Goal: Transaction & Acquisition: Purchase product/service

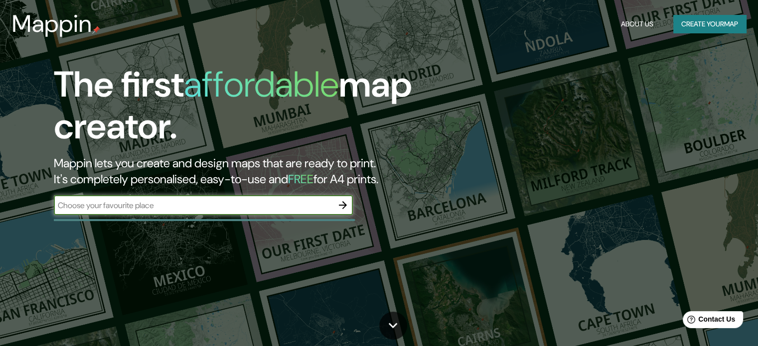
click at [110, 203] on input "text" at bounding box center [193, 205] width 279 height 11
type input "santiago"
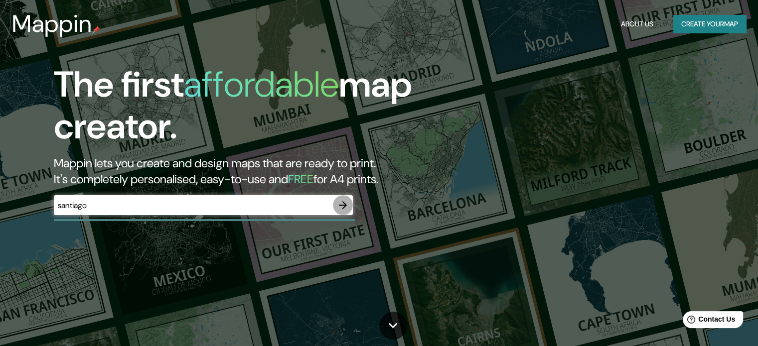
click at [338, 206] on icon "button" at bounding box center [343, 205] width 12 height 12
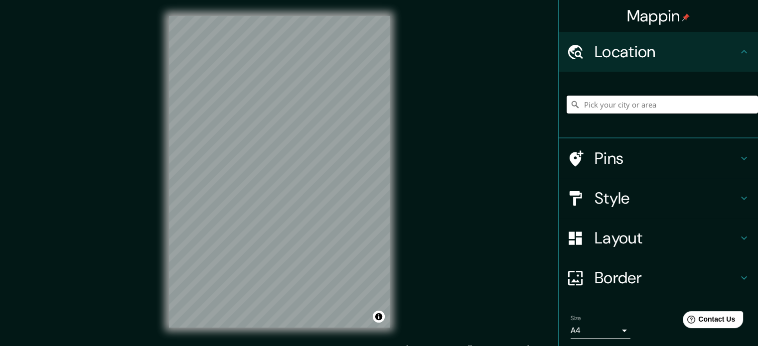
click at [623, 103] on input "Pick your city or area" at bounding box center [662, 105] width 191 height 18
type input "[GEOGRAPHIC_DATA], [GEOGRAPHIC_DATA][PERSON_NAME], [GEOGRAPHIC_DATA]"
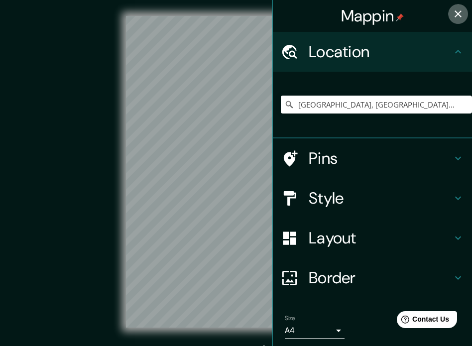
click at [453, 14] on icon "button" at bounding box center [459, 14] width 12 height 12
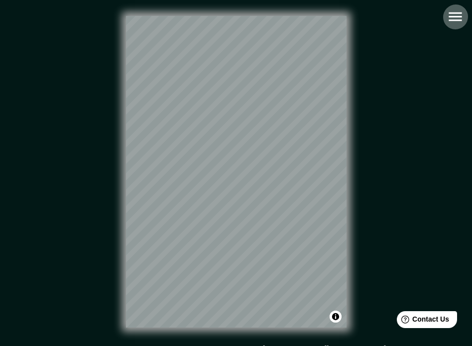
click at [456, 17] on icon "button" at bounding box center [455, 16] width 17 height 17
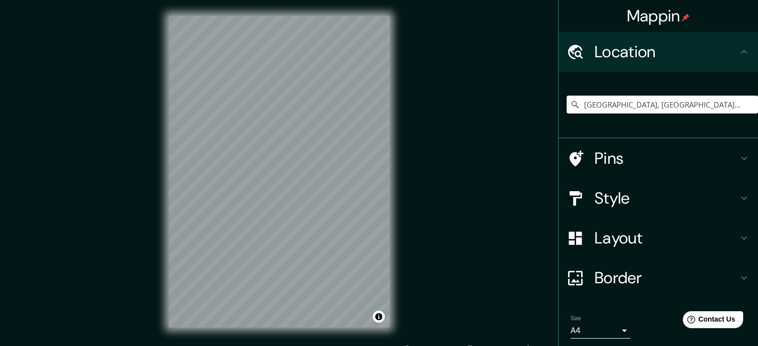
click at [692, 165] on h4 "Pins" at bounding box center [667, 159] width 144 height 20
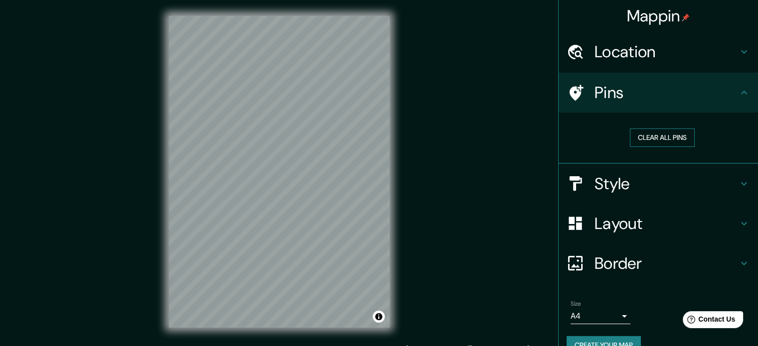
click at [673, 136] on button "Clear all pins" at bounding box center [662, 138] width 65 height 18
click at [651, 140] on button "Clear all pins" at bounding box center [662, 138] width 65 height 18
click at [641, 94] on h4 "Pins" at bounding box center [667, 93] width 144 height 20
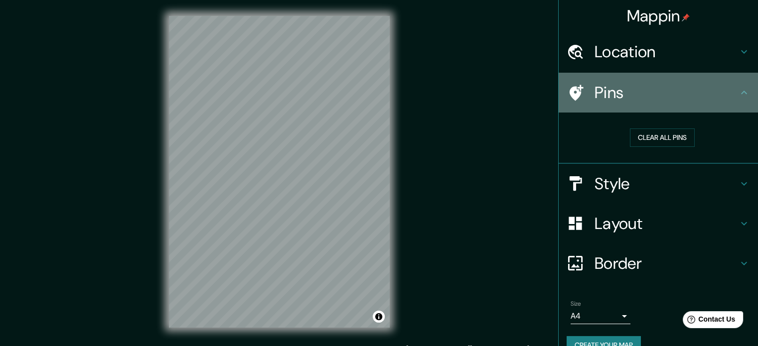
drag, startPoint x: 596, startPoint y: 93, endPoint x: 588, endPoint y: 95, distance: 8.2
click at [595, 94] on h4 "Pins" at bounding box center [667, 93] width 144 height 20
click at [738, 90] on icon at bounding box center [744, 93] width 12 height 12
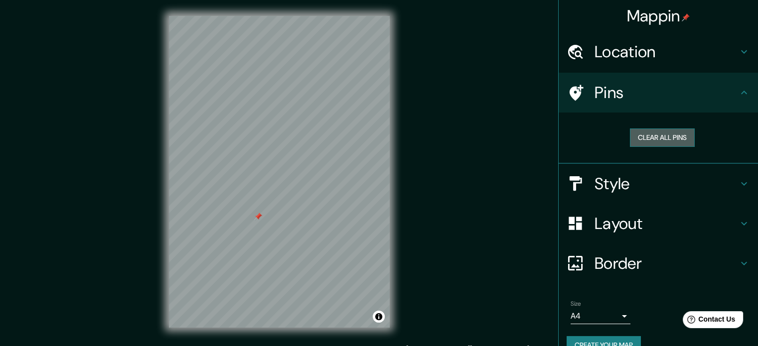
click at [668, 137] on button "Clear all pins" at bounding box center [662, 138] width 65 height 18
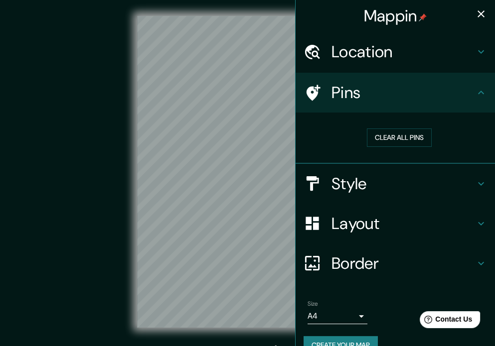
click at [475, 16] on icon "button" at bounding box center [481, 14] width 12 height 12
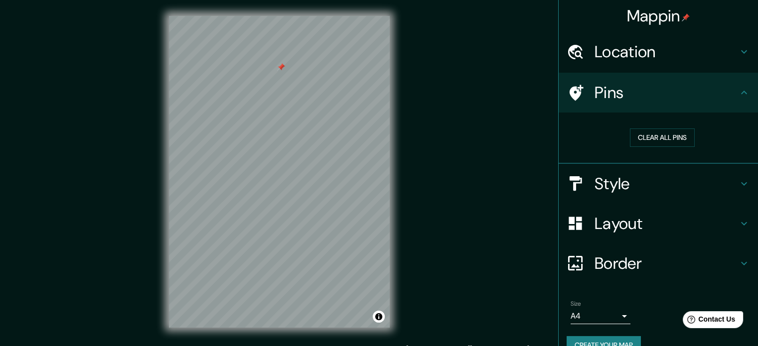
click at [738, 88] on icon at bounding box center [744, 93] width 12 height 12
click at [738, 187] on icon at bounding box center [744, 184] width 12 height 12
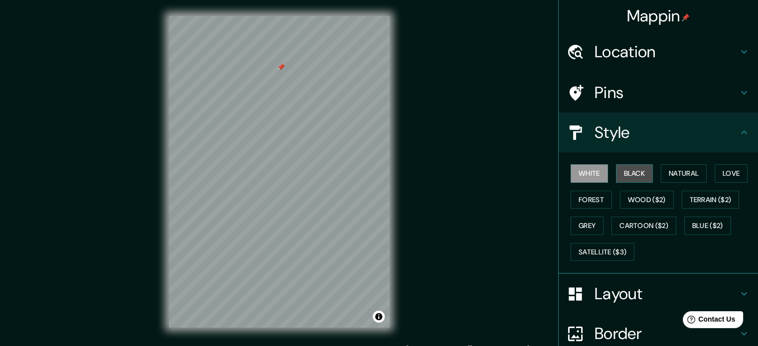
click at [630, 176] on button "Black" at bounding box center [634, 173] width 37 height 18
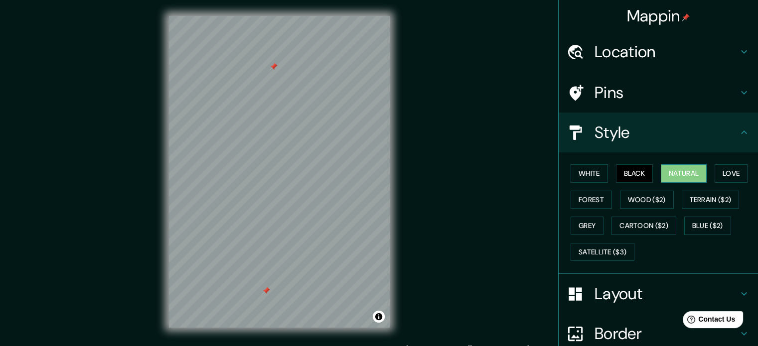
click at [684, 179] on button "Natural" at bounding box center [684, 173] width 46 height 18
click at [736, 167] on button "Love" at bounding box center [731, 173] width 33 height 18
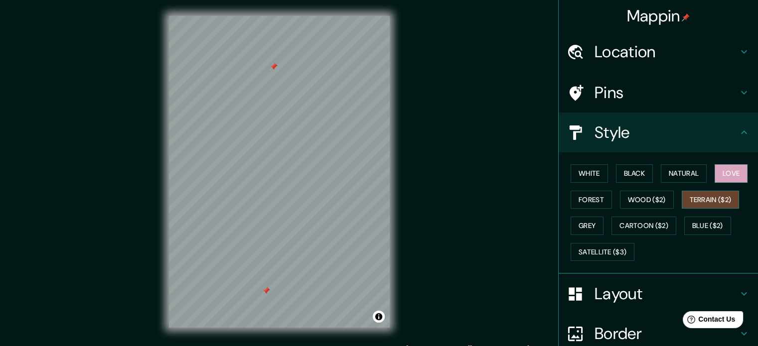
click at [717, 192] on button "Terrain ($2)" at bounding box center [711, 200] width 58 height 18
click at [642, 203] on button "Wood ($2)" at bounding box center [647, 200] width 54 height 18
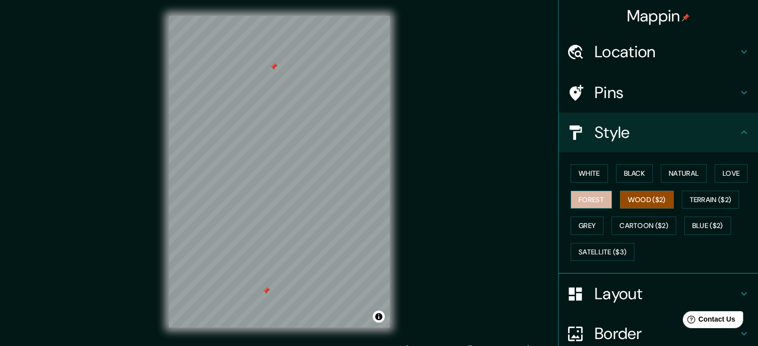
click at [594, 198] on button "Forest" at bounding box center [591, 200] width 41 height 18
click at [582, 225] on button "Grey" at bounding box center [587, 226] width 33 height 18
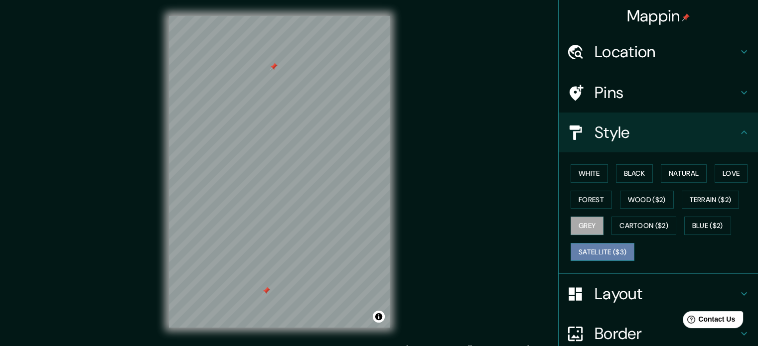
click at [593, 249] on button "Satellite ($3)" at bounding box center [603, 252] width 64 height 18
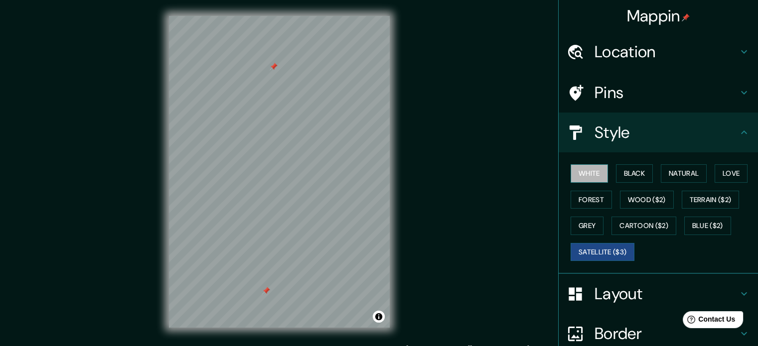
click at [600, 170] on button "White" at bounding box center [589, 173] width 37 height 18
click at [637, 163] on div "White Black Natural Love Forest Wood ($2) Terrain ($2) Grey Cartoon ($2) Blue (…" at bounding box center [662, 212] width 191 height 105
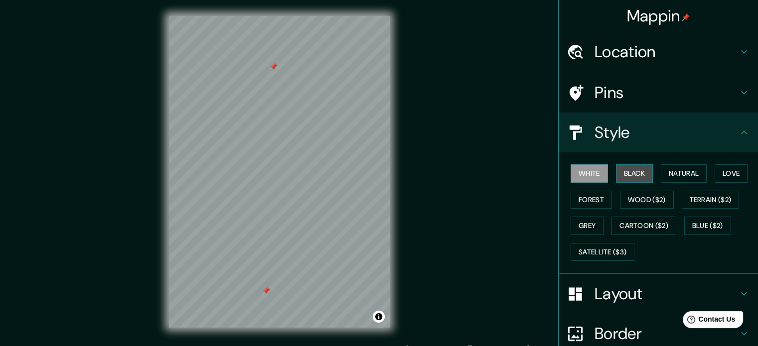
click at [640, 171] on button "Black" at bounding box center [634, 173] width 37 height 18
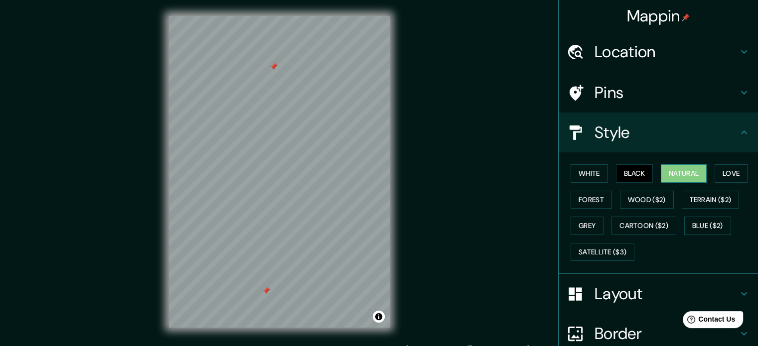
click at [664, 171] on button "Natural" at bounding box center [684, 173] width 46 height 18
click at [722, 171] on button "Love" at bounding box center [731, 173] width 33 height 18
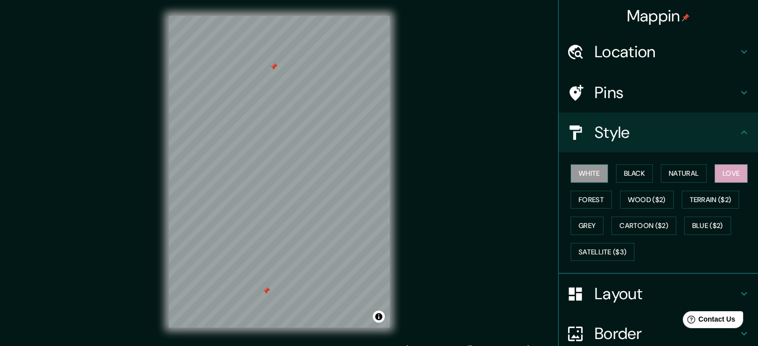
click at [584, 172] on button "White" at bounding box center [589, 173] width 37 height 18
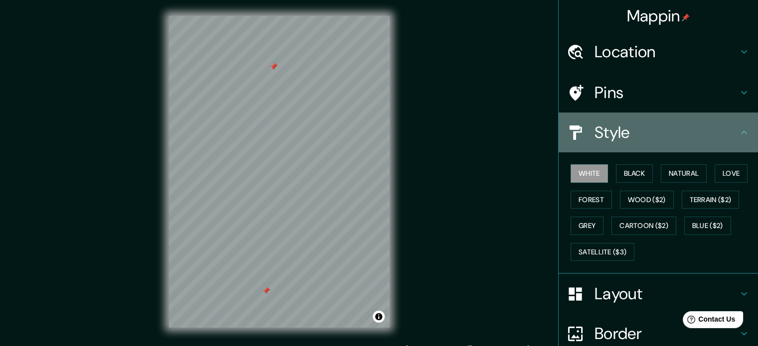
click at [738, 130] on icon at bounding box center [744, 133] width 12 height 12
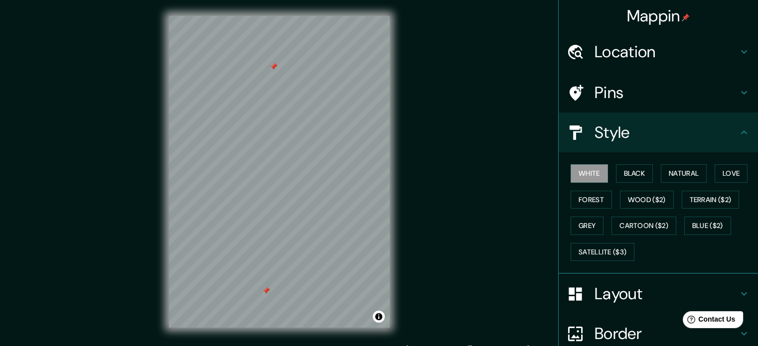
click at [740, 133] on icon at bounding box center [744, 133] width 12 height 12
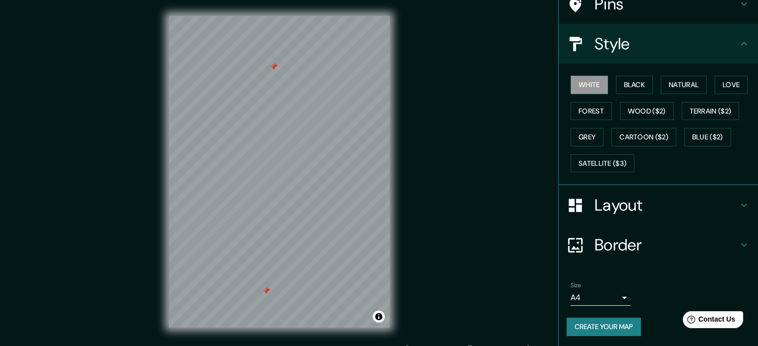
click at [730, 205] on h4 "Layout" at bounding box center [667, 205] width 144 height 20
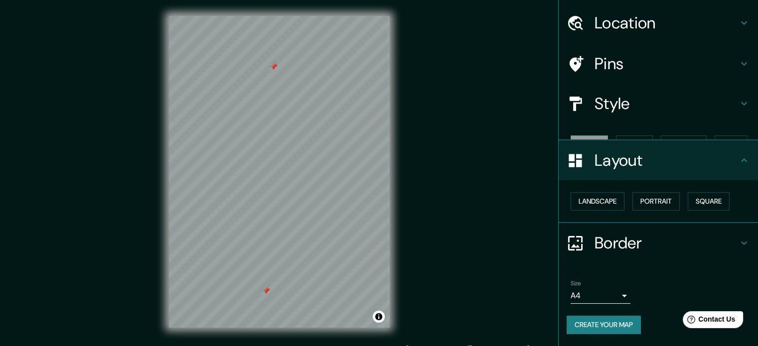
scroll to position [11, 0]
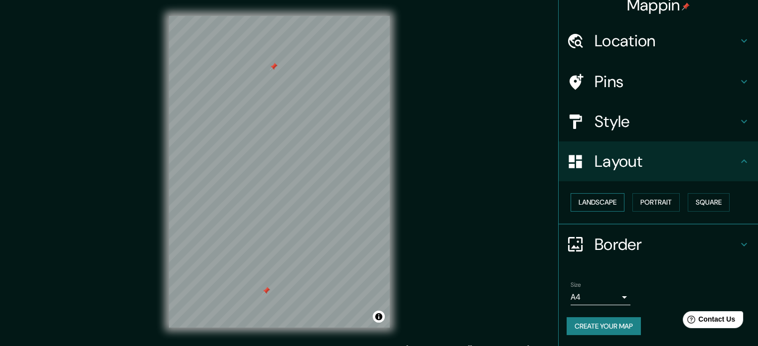
click at [590, 208] on button "Landscape" at bounding box center [598, 202] width 54 height 18
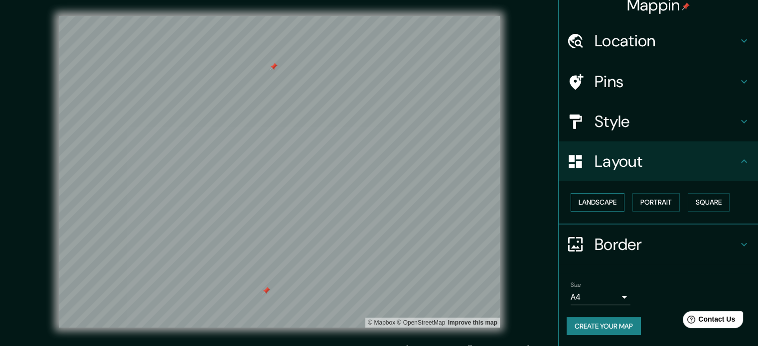
click at [589, 207] on button "Landscape" at bounding box center [598, 202] width 54 height 18
click at [591, 200] on button "Landscape" at bounding box center [598, 202] width 54 height 18
click at [651, 198] on button "Portrait" at bounding box center [655, 202] width 47 height 18
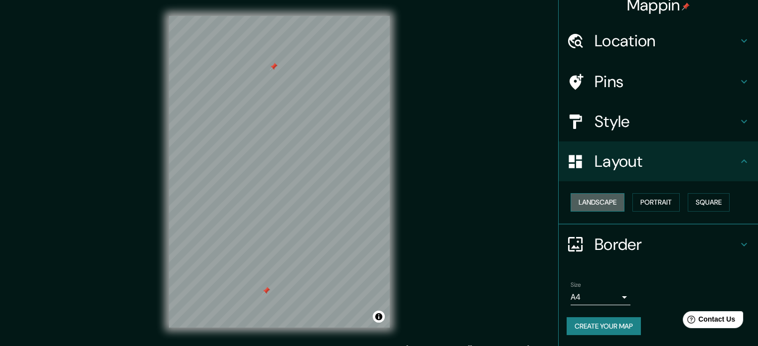
click at [600, 206] on button "Landscape" at bounding box center [598, 202] width 54 height 18
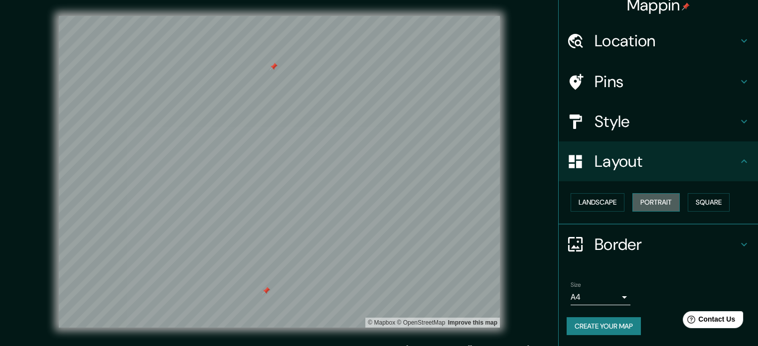
click at [647, 201] on button "Portrait" at bounding box center [655, 202] width 47 height 18
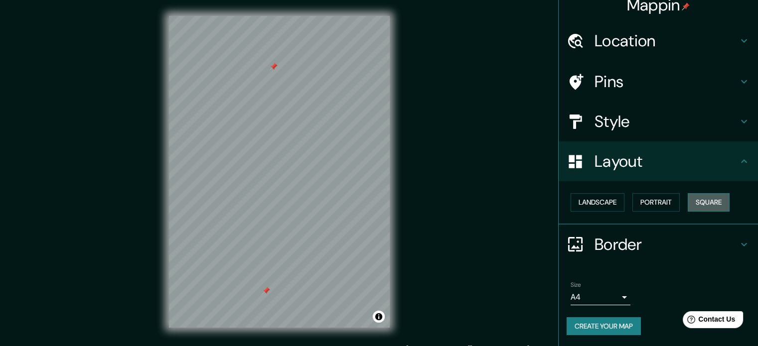
click at [703, 201] on button "Square" at bounding box center [709, 202] width 42 height 18
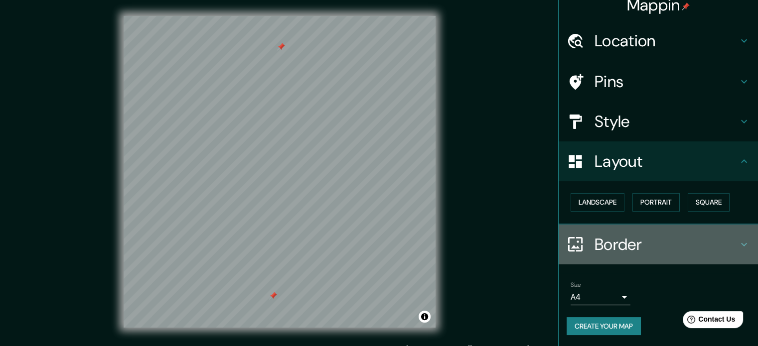
click at [639, 247] on h4 "Border" at bounding box center [667, 245] width 144 height 20
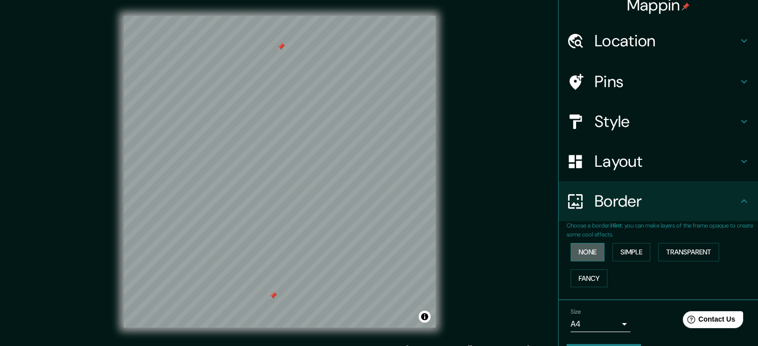
click at [580, 257] on button "None" at bounding box center [588, 252] width 34 height 18
click at [574, 253] on button "None" at bounding box center [588, 252] width 34 height 18
click at [622, 249] on button "Simple" at bounding box center [632, 252] width 38 height 18
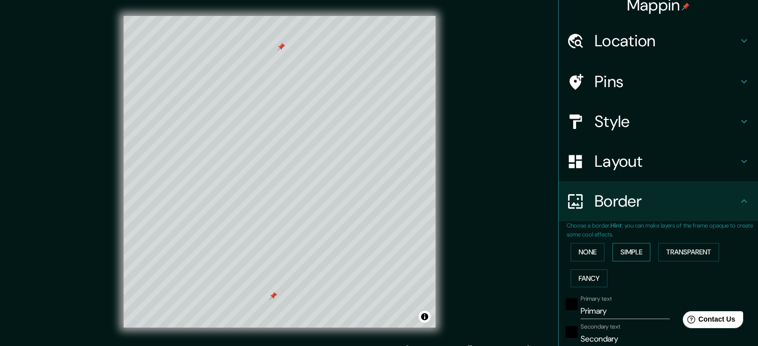
click at [626, 249] on button "Simple" at bounding box center [632, 252] width 38 height 18
type input "250"
type input "50"
click at [686, 248] on button "Transparent" at bounding box center [688, 252] width 61 height 18
click at [687, 249] on button "Transparent" at bounding box center [688, 252] width 61 height 18
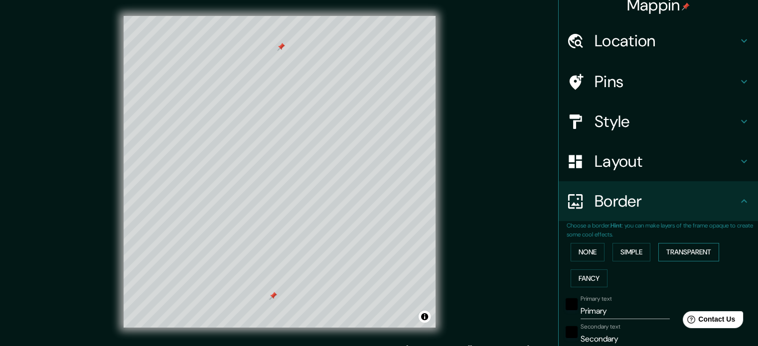
type input "300"
type input "50"
click at [584, 284] on button "Fancy" at bounding box center [589, 279] width 37 height 18
click at [582, 250] on button "None" at bounding box center [588, 252] width 34 height 18
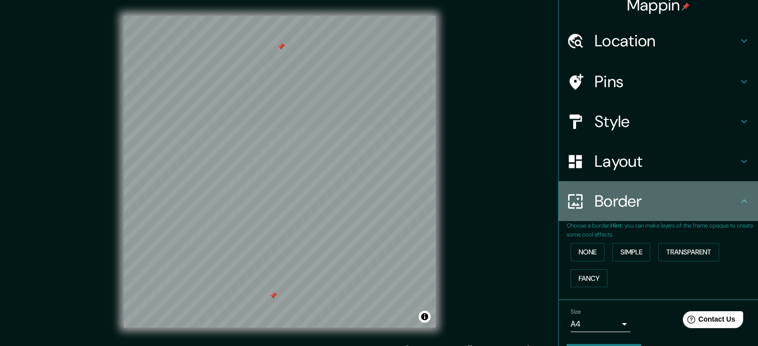
click at [738, 199] on icon at bounding box center [744, 201] width 12 height 12
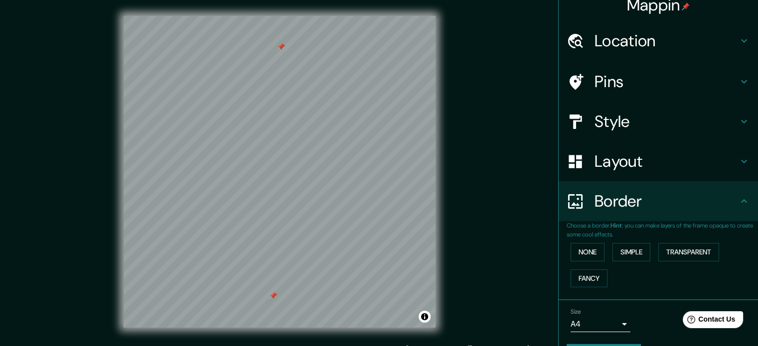
click at [730, 201] on h4 "Border" at bounding box center [667, 201] width 144 height 20
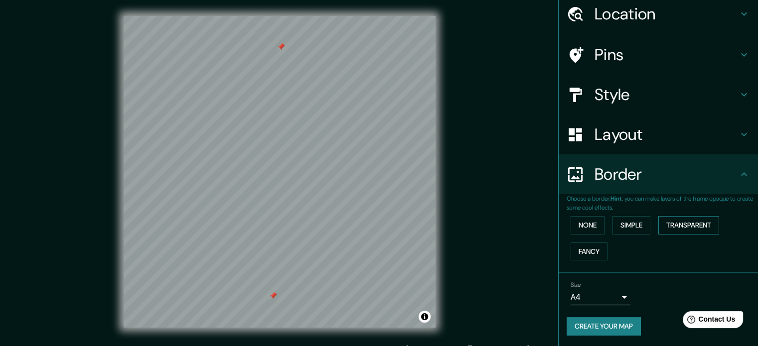
scroll to position [0, 0]
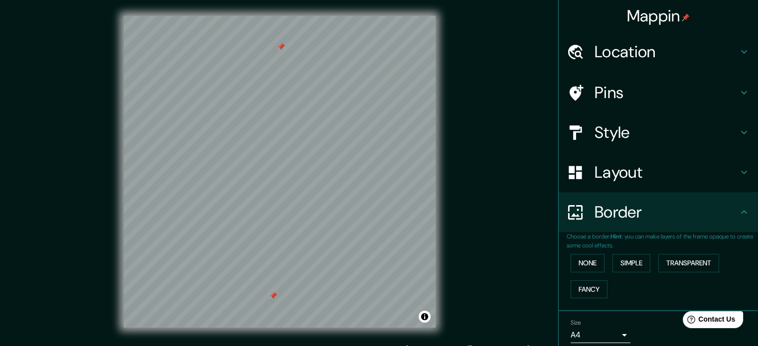
click at [738, 170] on icon at bounding box center [744, 172] width 12 height 12
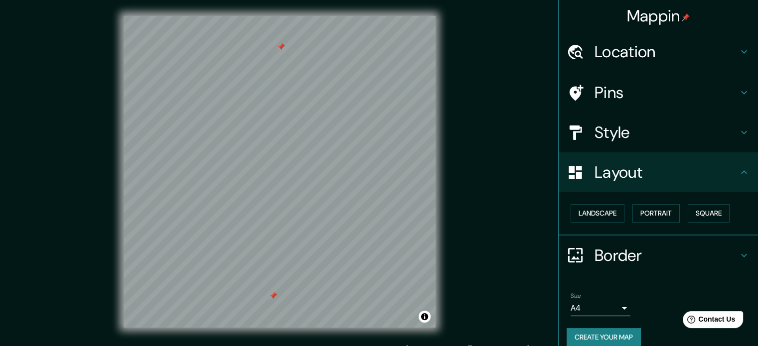
click at [738, 170] on icon at bounding box center [744, 172] width 12 height 12
click at [738, 134] on icon at bounding box center [744, 133] width 12 height 12
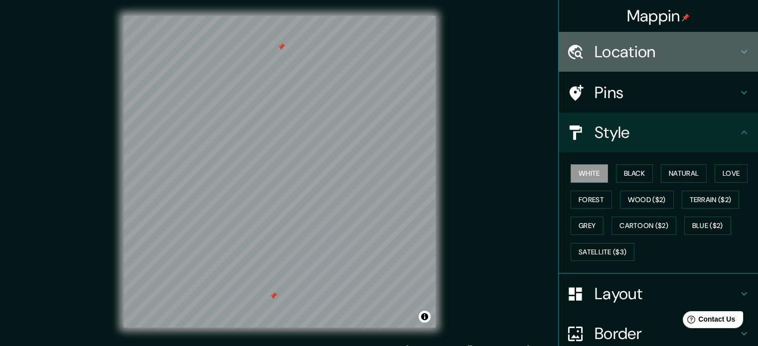
click at [717, 47] on h4 "Location" at bounding box center [667, 52] width 144 height 20
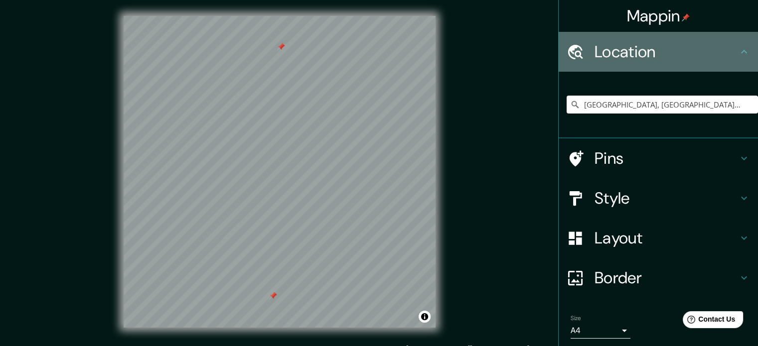
click at [725, 49] on h4 "Location" at bounding box center [667, 52] width 144 height 20
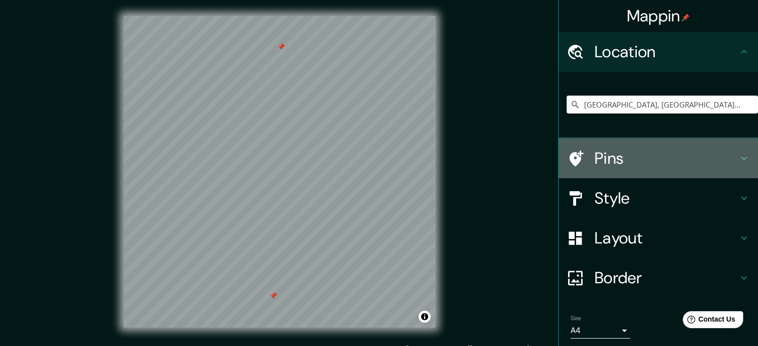
click at [740, 173] on div "Pins" at bounding box center [658, 159] width 199 height 40
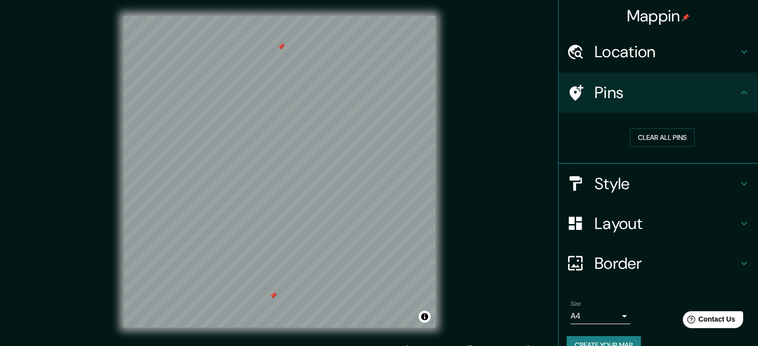
click at [738, 97] on icon at bounding box center [744, 93] width 12 height 12
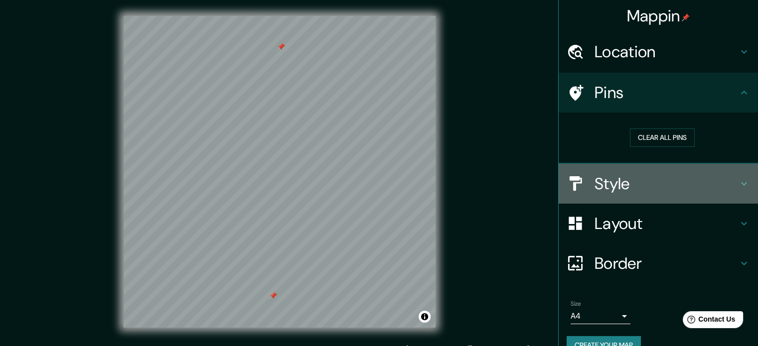
click at [728, 184] on h4 "Style" at bounding box center [667, 184] width 144 height 20
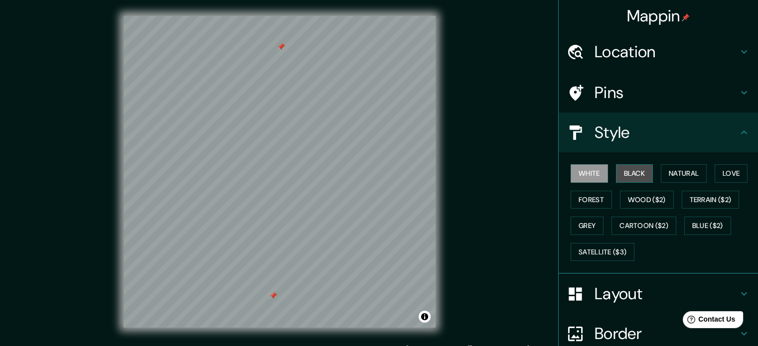
click at [636, 178] on button "Black" at bounding box center [634, 173] width 37 height 18
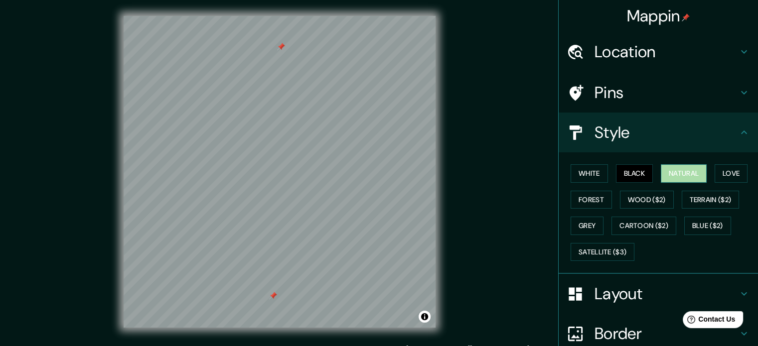
click at [682, 168] on button "Natural" at bounding box center [684, 173] width 46 height 18
click at [725, 174] on button "Love" at bounding box center [731, 173] width 33 height 18
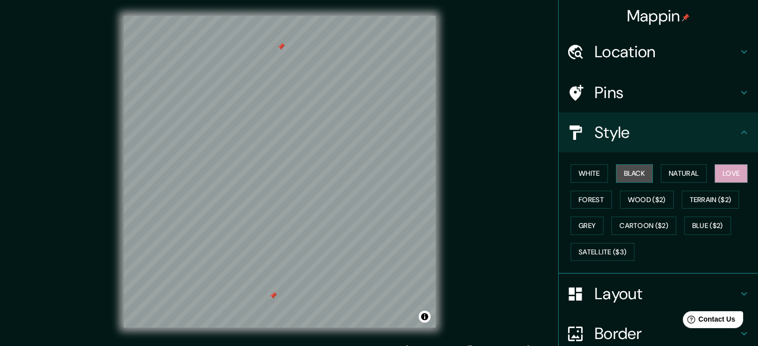
click at [624, 171] on button "Black" at bounding box center [634, 173] width 37 height 18
click at [578, 172] on button "White" at bounding box center [589, 173] width 37 height 18
click at [634, 172] on button "Black" at bounding box center [634, 173] width 37 height 18
click at [728, 169] on button "Love" at bounding box center [731, 173] width 33 height 18
click at [684, 169] on button "Natural" at bounding box center [684, 173] width 46 height 18
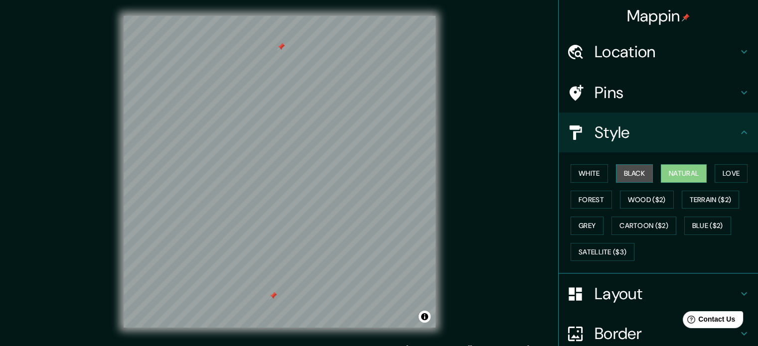
click at [628, 175] on button "Black" at bounding box center [634, 173] width 37 height 18
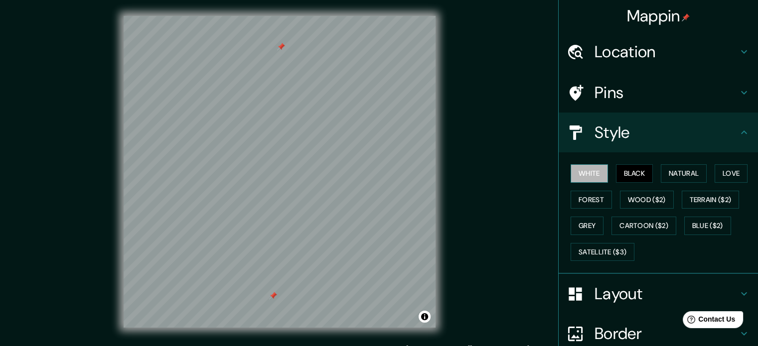
click at [580, 177] on button "White" at bounding box center [589, 173] width 37 height 18
click at [688, 175] on button "Natural" at bounding box center [684, 173] width 46 height 18
click at [586, 173] on button "White" at bounding box center [589, 173] width 37 height 18
click at [572, 195] on button "Forest" at bounding box center [591, 200] width 41 height 18
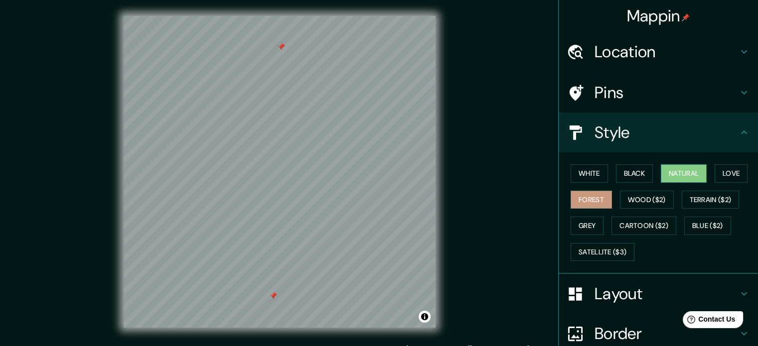
drag, startPoint x: 728, startPoint y: 174, endPoint x: 687, endPoint y: 181, distance: 41.5
click at [728, 173] on button "Love" at bounding box center [731, 173] width 33 height 18
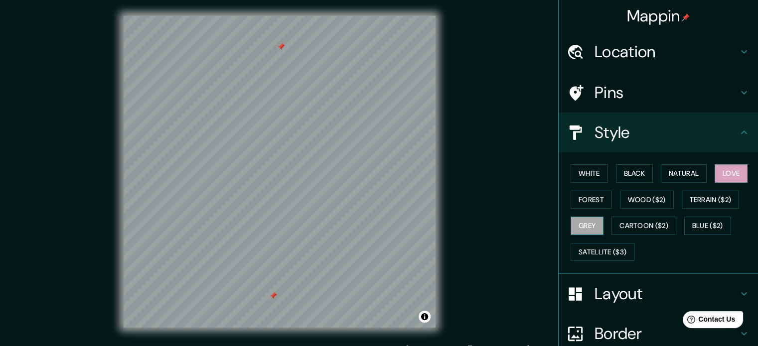
click at [584, 223] on button "Grey" at bounding box center [587, 226] width 33 height 18
click at [723, 173] on button "Love" at bounding box center [731, 173] width 33 height 18
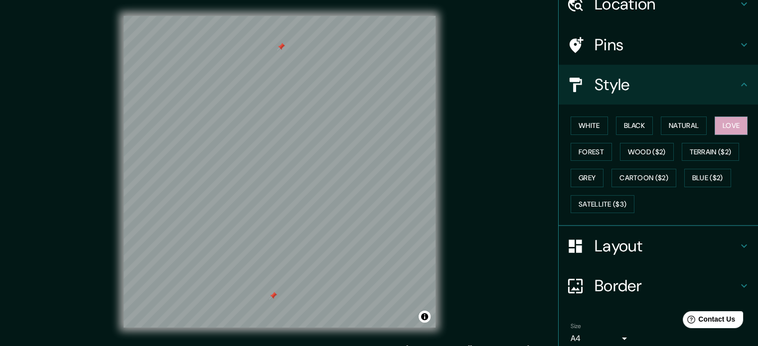
scroll to position [89, 0]
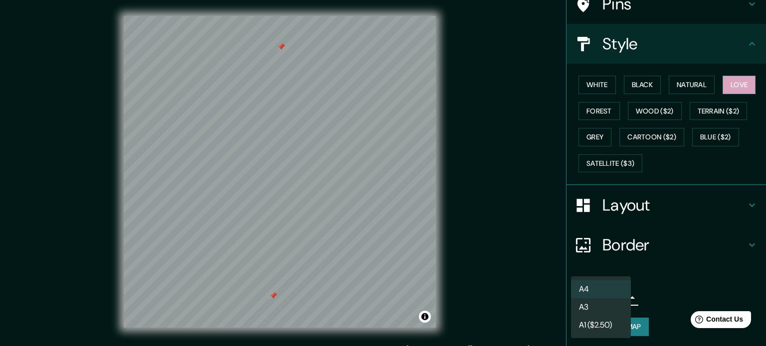
click at [607, 296] on body "Mappin Location [GEOGRAPHIC_DATA], [GEOGRAPHIC_DATA][PERSON_NAME], [GEOGRAPHIC_…" at bounding box center [383, 173] width 766 height 346
click at [624, 305] on li "A3" at bounding box center [601, 308] width 60 height 18
click at [617, 293] on body "Mappin Location [GEOGRAPHIC_DATA], [GEOGRAPHIC_DATA][PERSON_NAME], [GEOGRAPHIC_…" at bounding box center [383, 173] width 766 height 346
drag, startPoint x: 615, startPoint y: 285, endPoint x: 616, endPoint y: 298, distance: 13.0
click at [615, 285] on li "A4" at bounding box center [601, 290] width 60 height 18
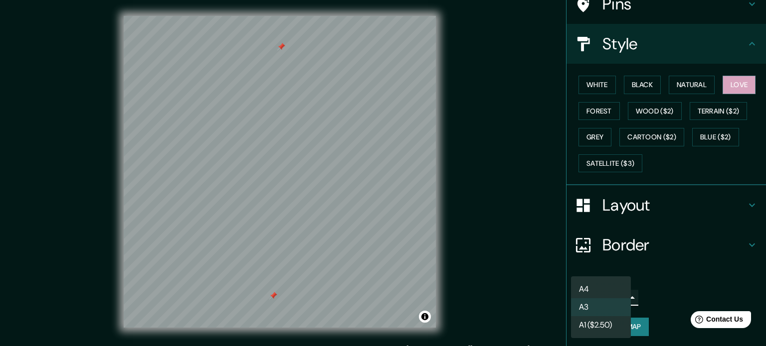
type input "single"
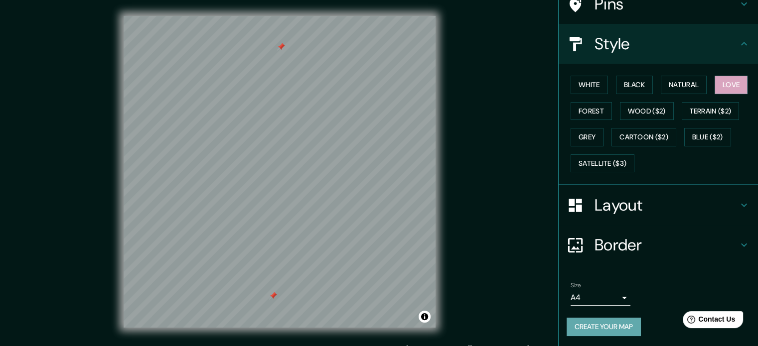
click at [618, 326] on button "Create your map" at bounding box center [604, 327] width 74 height 18
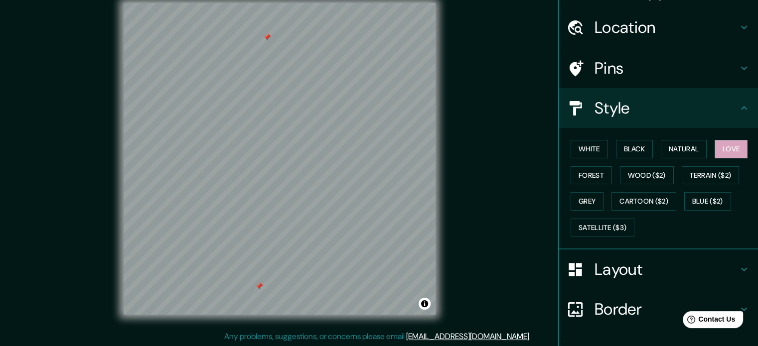
scroll to position [0, 0]
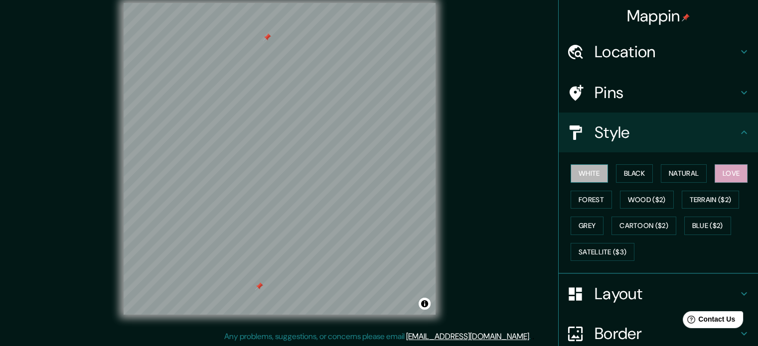
click at [590, 171] on button "White" at bounding box center [589, 173] width 37 height 18
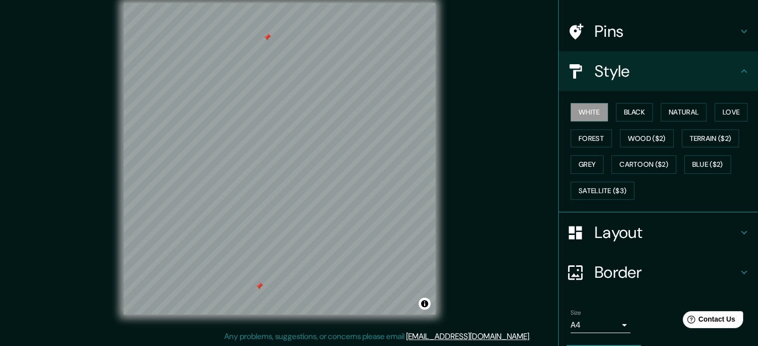
scroll to position [89, 0]
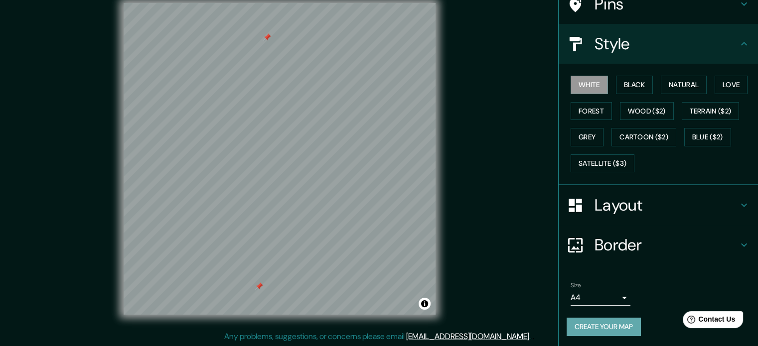
click at [613, 324] on button "Create your map" at bounding box center [604, 327] width 74 height 18
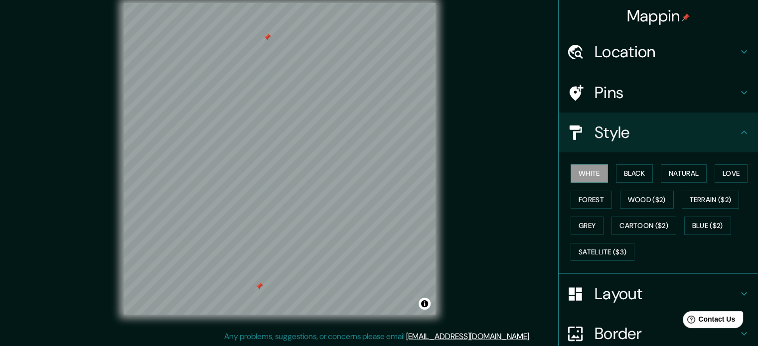
scroll to position [0, 0]
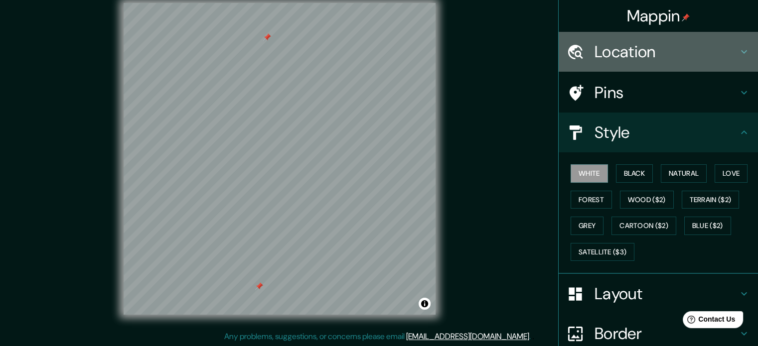
click at [738, 51] on icon at bounding box center [744, 52] width 12 height 12
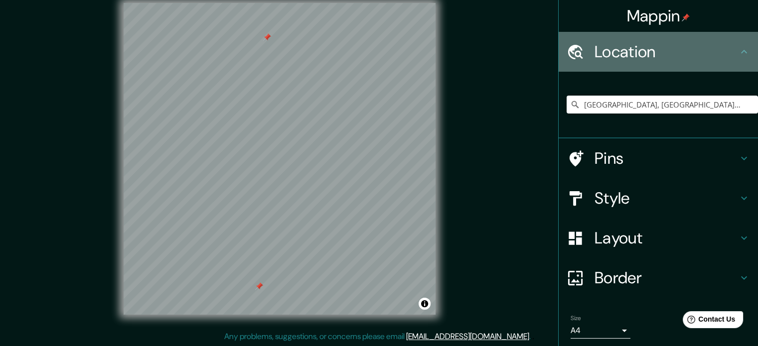
click at [741, 51] on icon at bounding box center [744, 51] width 6 height 3
click at [738, 50] on icon at bounding box center [744, 52] width 12 height 12
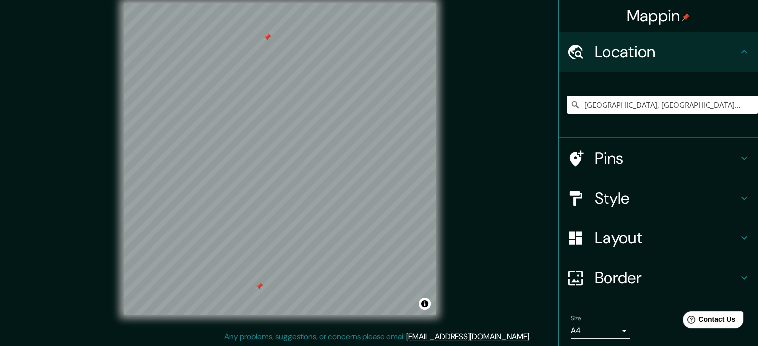
scroll to position [34, 0]
